Goal: Task Accomplishment & Management: Use online tool/utility

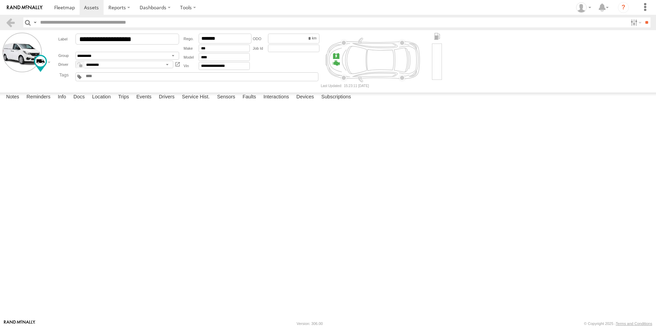
click at [14, 16] on header "Search Query Asset ID Asset Label Registration Manufacturer Model VIN Job ID" at bounding box center [328, 22] width 656 height 15
click at [14, 17] on header "Search Query Asset ID Asset Label Registration Manufacturer Model VIN Job ID" at bounding box center [328, 22] width 656 height 15
click at [14, 21] on link at bounding box center [10, 22] width 10 height 10
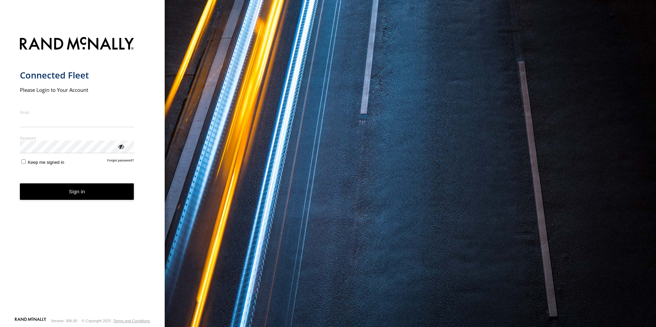
type input "**********"
click at [100, 204] on form "**********" at bounding box center [82, 175] width 125 height 284
click at [86, 195] on button "Sign in" at bounding box center [77, 191] width 114 height 17
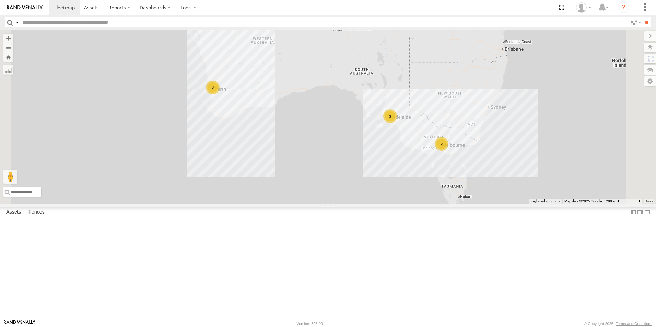
drag, startPoint x: 100, startPoint y: 120, endPoint x: 146, endPoint y: 174, distance: 70.5
click at [0, 0] on link at bounding box center [0, 0] width 0 height 0
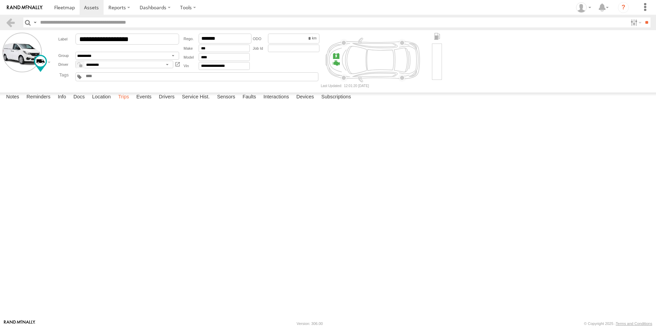
click at [122, 102] on label "Trips" at bounding box center [124, 98] width 18 height 10
click at [10, 22] on link at bounding box center [10, 22] width 10 height 10
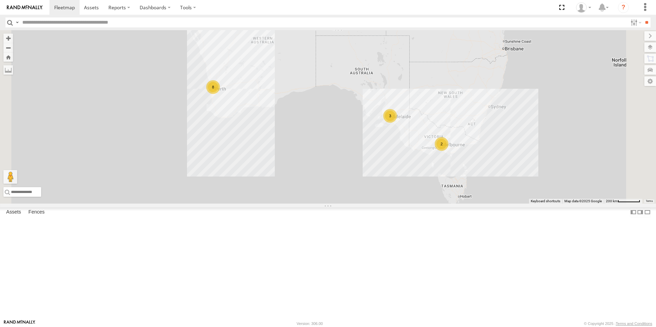
click at [0, 0] on link at bounding box center [0, 0] width 0 height 0
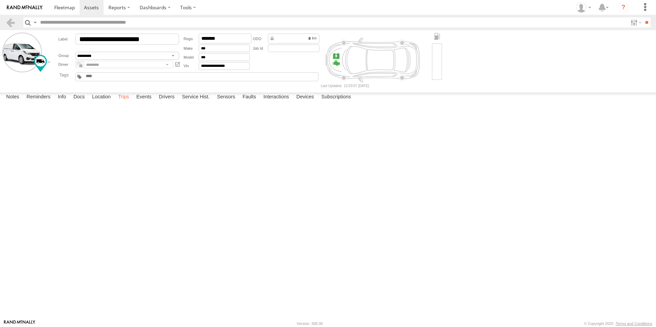
click at [129, 102] on label "Trips" at bounding box center [124, 98] width 18 height 10
click at [12, 23] on link at bounding box center [10, 22] width 10 height 10
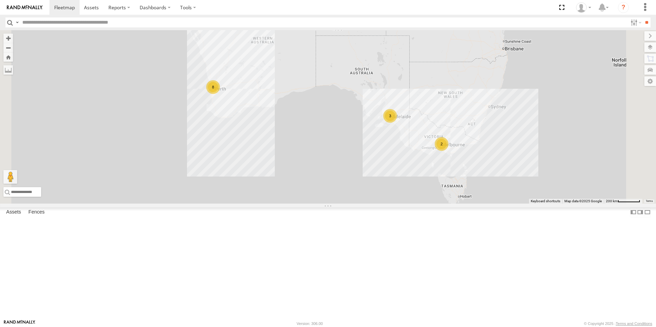
click at [0, 0] on link at bounding box center [0, 0] width 0 height 0
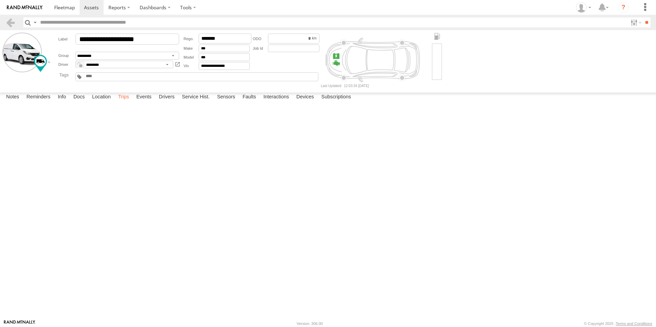
click at [125, 102] on label "Trips" at bounding box center [124, 98] width 18 height 10
click at [10, 23] on link at bounding box center [10, 22] width 10 height 10
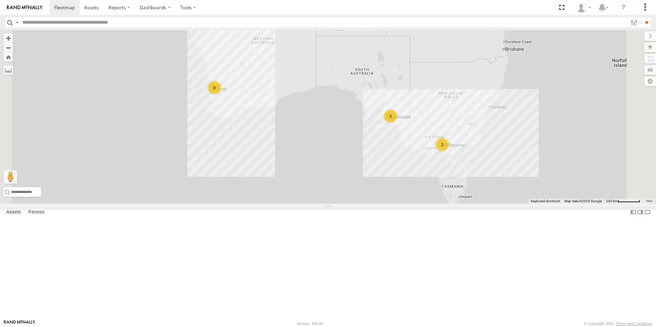
click at [0, 0] on link at bounding box center [0, 0] width 0 height 0
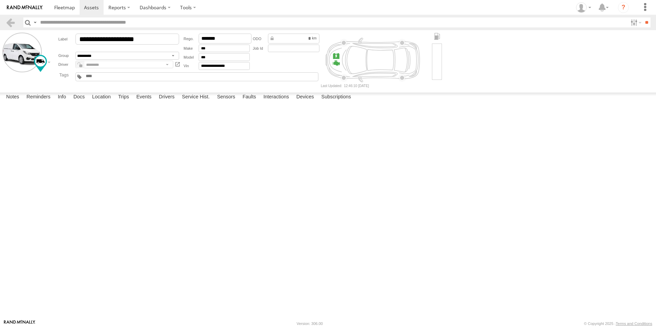
drag, startPoint x: 256, startPoint y: 164, endPoint x: 259, endPoint y: 211, distance: 46.4
click at [0, 0] on div "Vending Van 1ILG 620" at bounding box center [0, 0] width 0 height 0
click at [7, 20] on link at bounding box center [10, 22] width 10 height 10
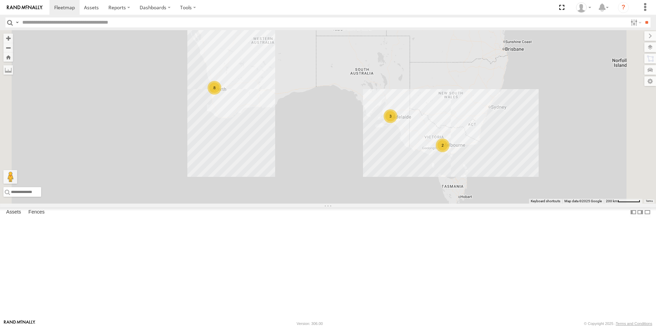
drag, startPoint x: 96, startPoint y: 65, endPoint x: 96, endPoint y: 76, distance: 11.0
click at [0, 0] on link at bounding box center [0, 0] width 0 height 0
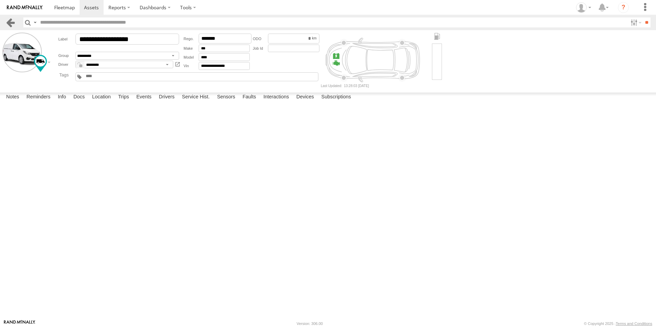
click at [11, 22] on link at bounding box center [10, 22] width 10 height 10
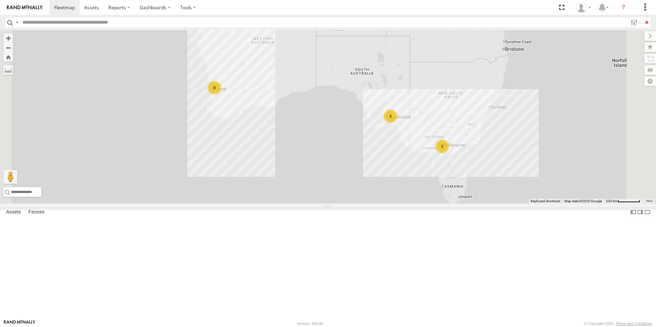
click at [0, 0] on link at bounding box center [0, 0] width 0 height 0
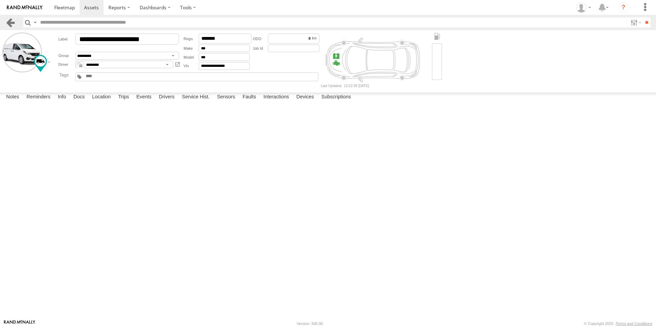
click at [9, 25] on link at bounding box center [10, 22] width 10 height 10
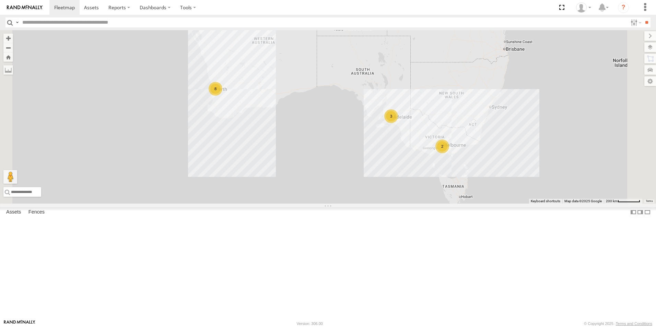
click at [0, 0] on link at bounding box center [0, 0] width 0 height 0
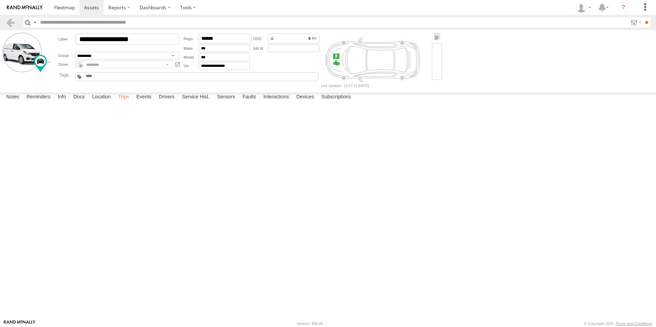
click at [124, 102] on label "Trips" at bounding box center [124, 98] width 18 height 10
click at [13, 23] on link at bounding box center [10, 22] width 10 height 10
